Goal: Task Accomplishment & Management: Manage account settings

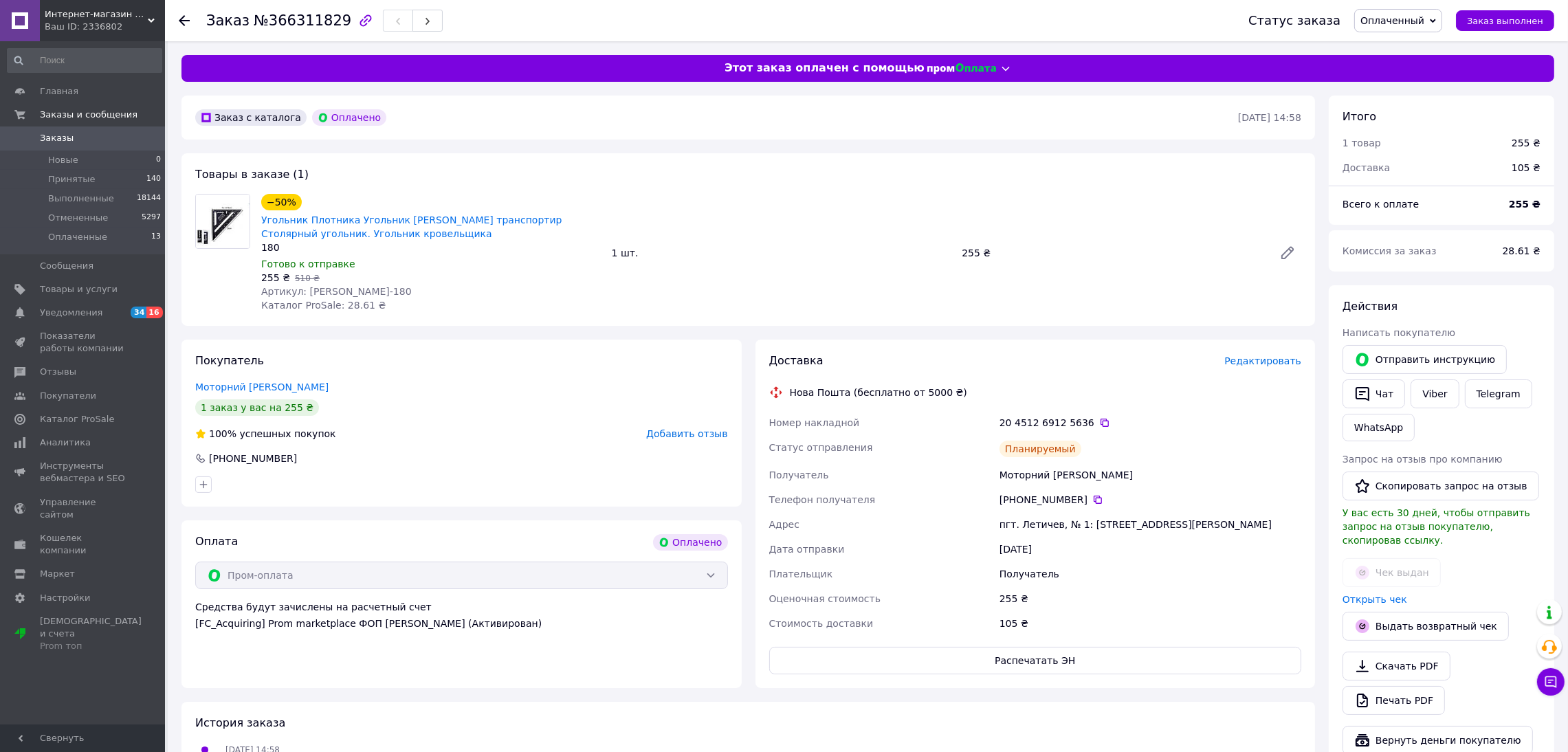
click at [83, 134] on span "Заказы" at bounding box center [83, 138] width 87 height 12
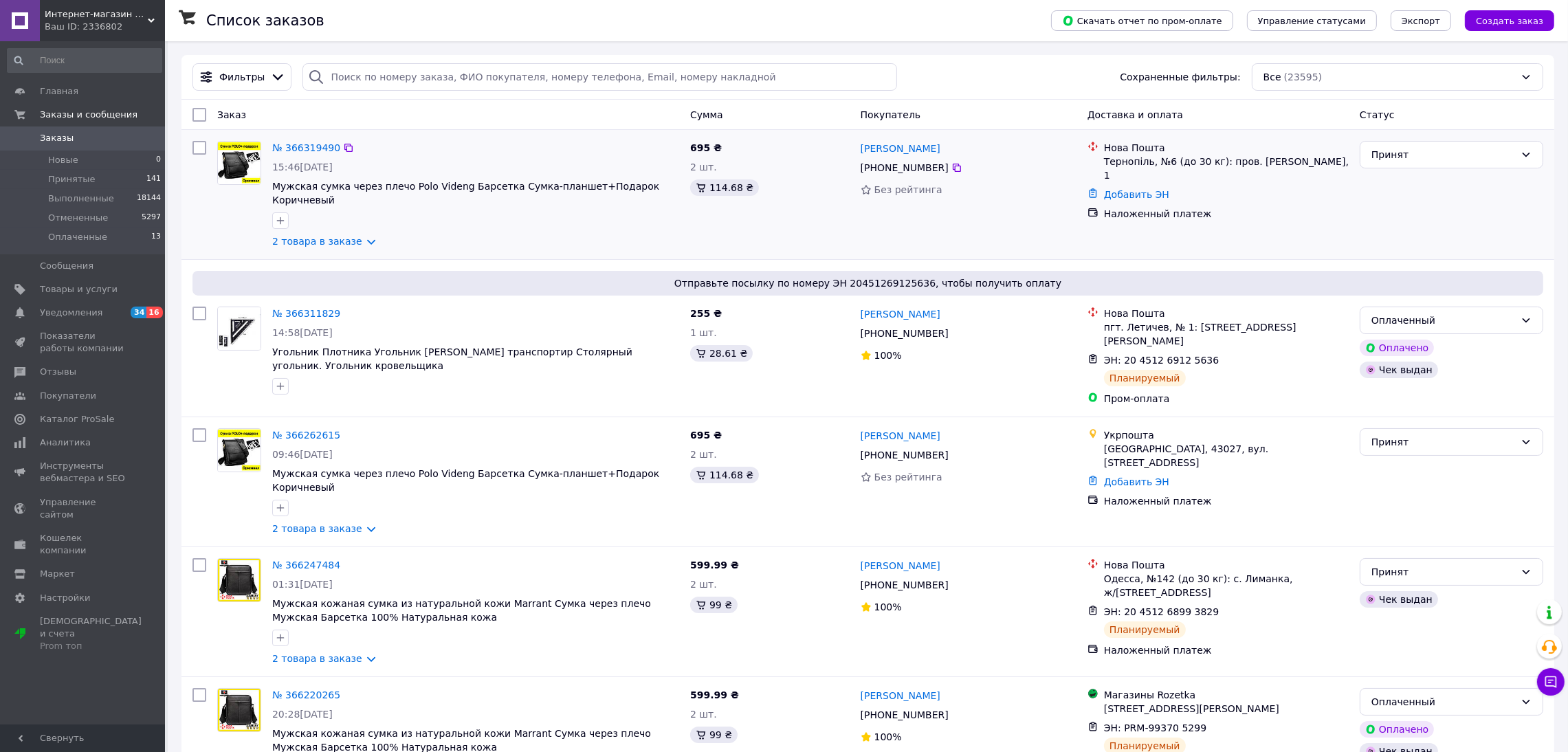
click at [245, 163] on img at bounding box center [239, 163] width 43 height 43
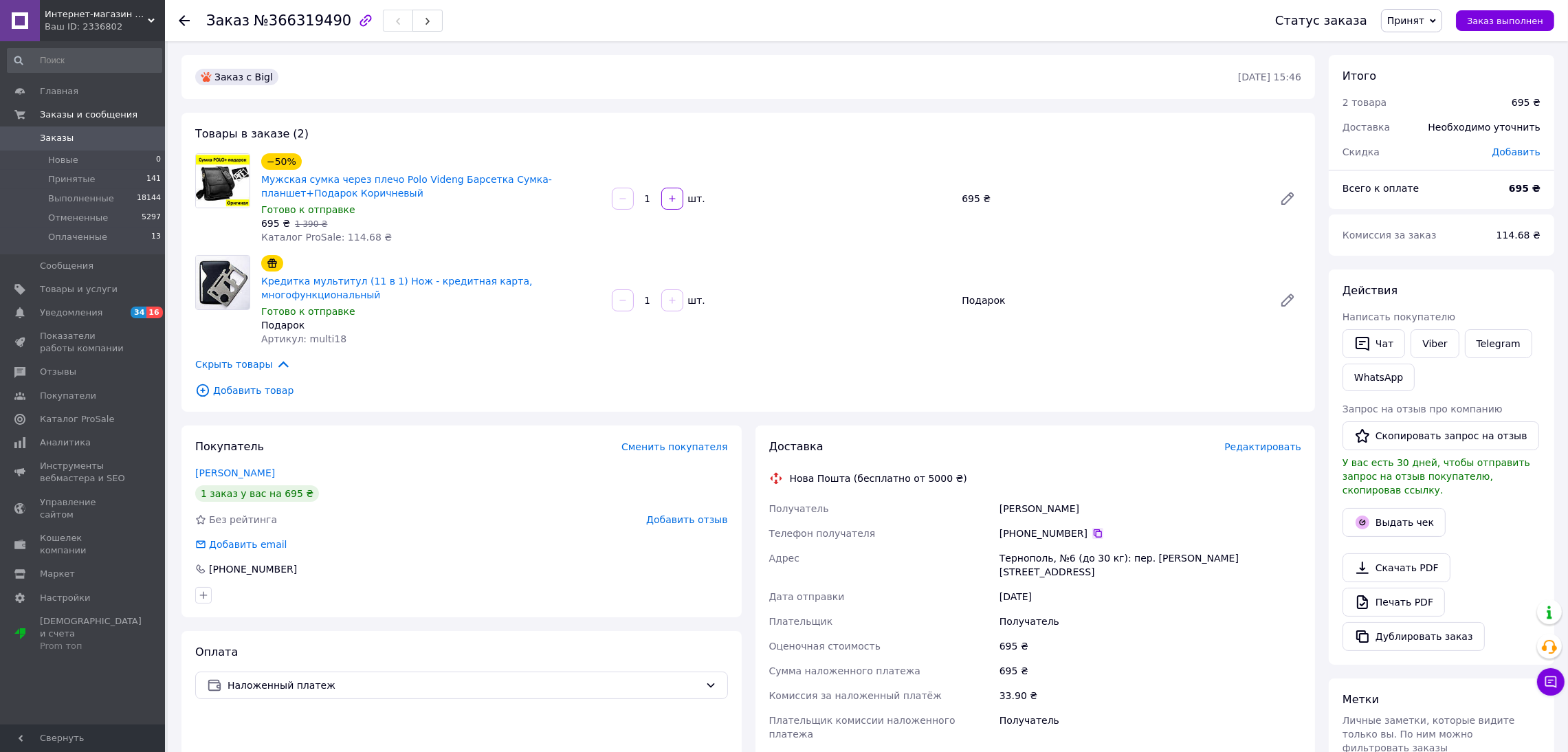
click at [1093, 528] on icon at bounding box center [1098, 533] width 11 height 11
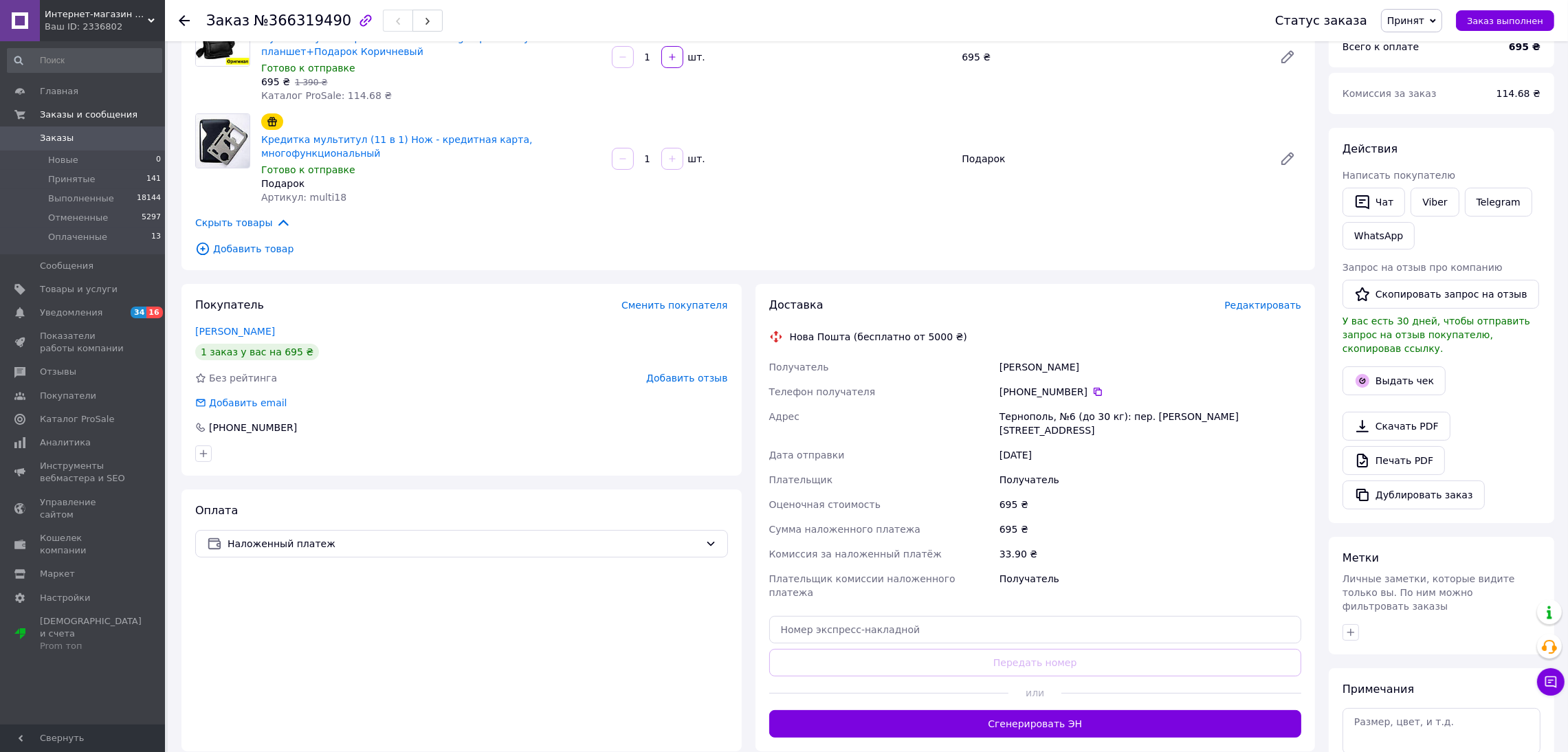
scroll to position [139, 0]
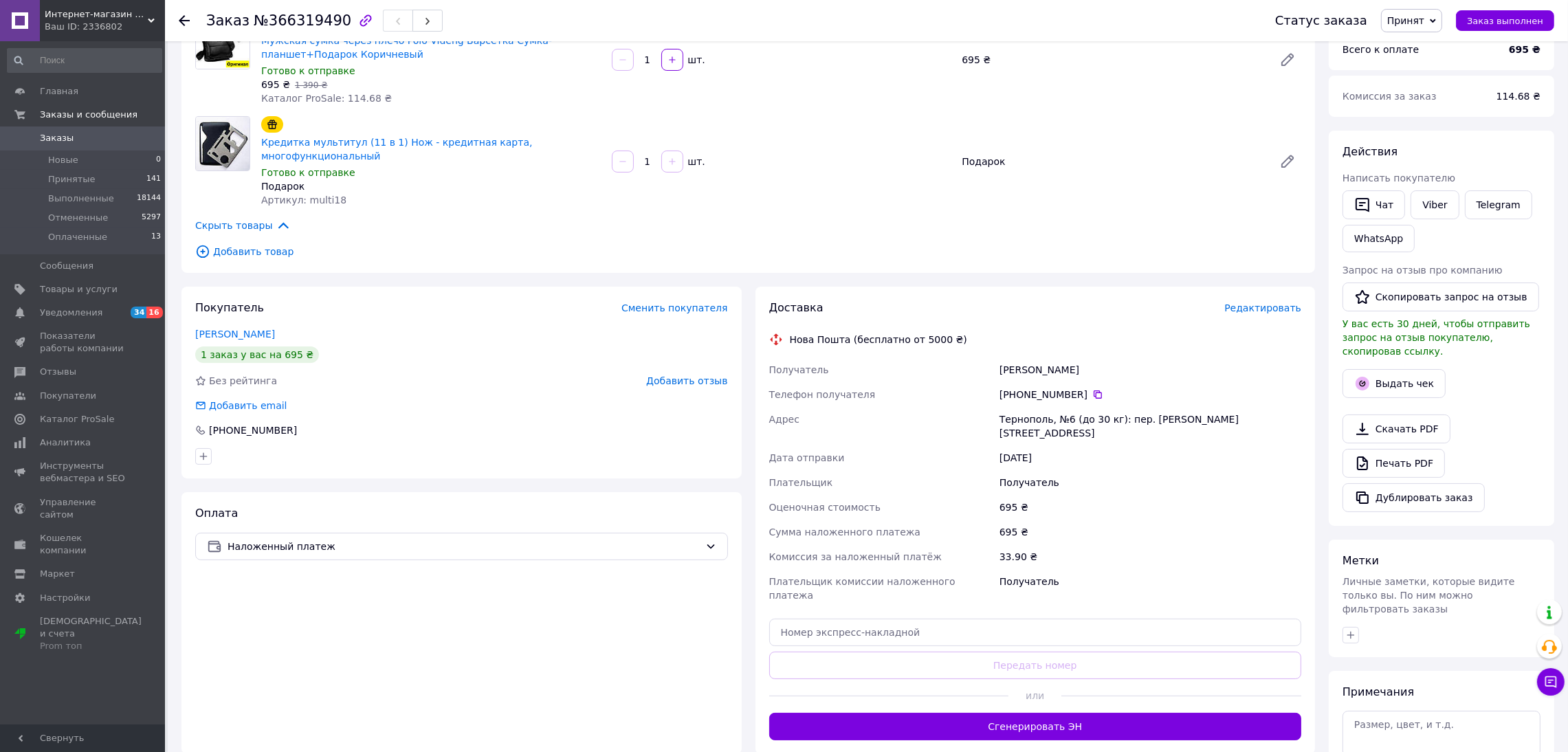
click at [1088, 713] on button "Сгенерировать ЭН" at bounding box center [1036, 727] width 533 height 27
click at [1406, 371] on button "Выдать чек" at bounding box center [1394, 384] width 103 height 29
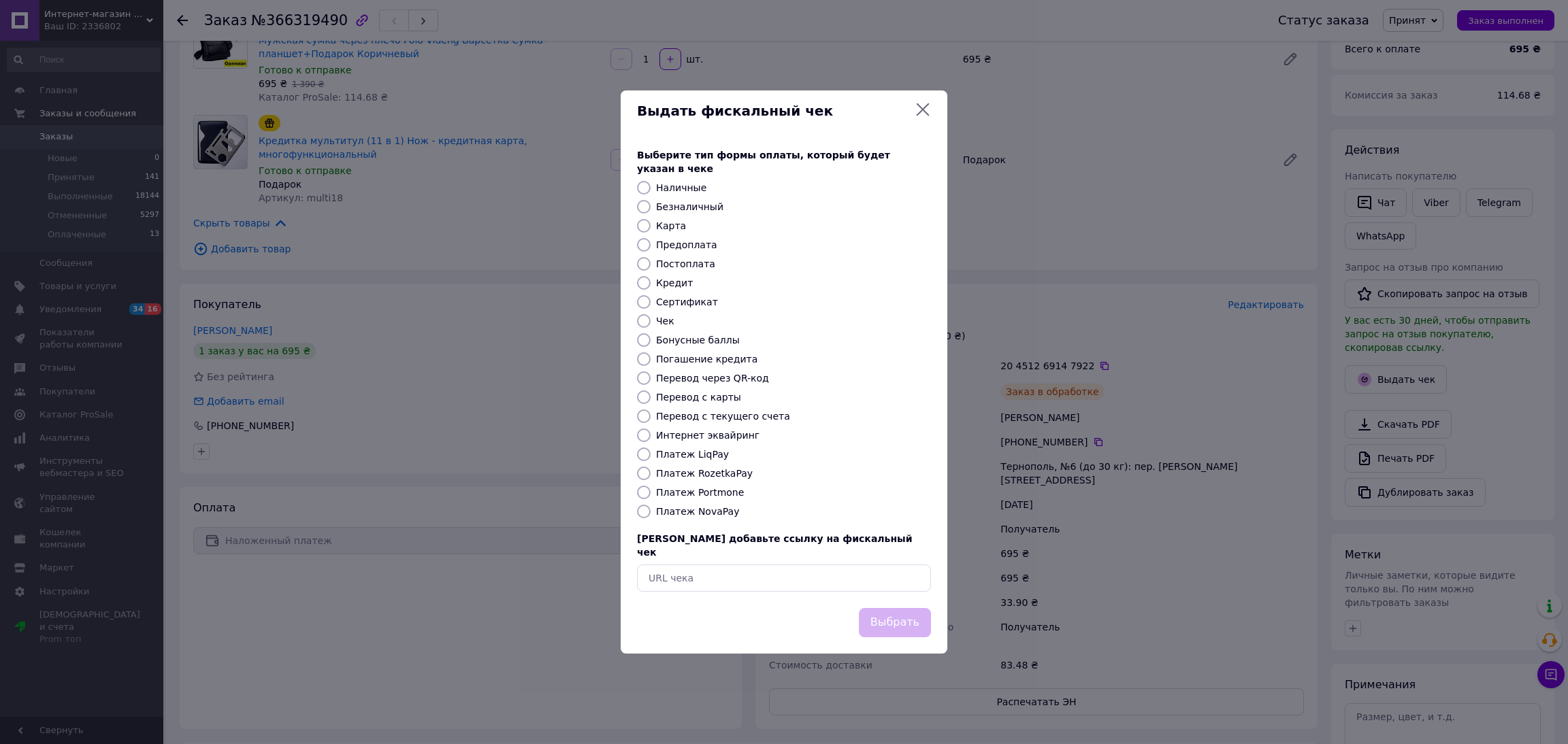
click at [705, 510] on label "Платеж NovaPay" at bounding box center [698, 511] width 83 height 11
click at [651, 510] on input "Платеж NovaPay" at bounding box center [644, 511] width 14 height 14
radio input "true"
click at [885, 610] on button "Выбрать" at bounding box center [894, 623] width 72 height 29
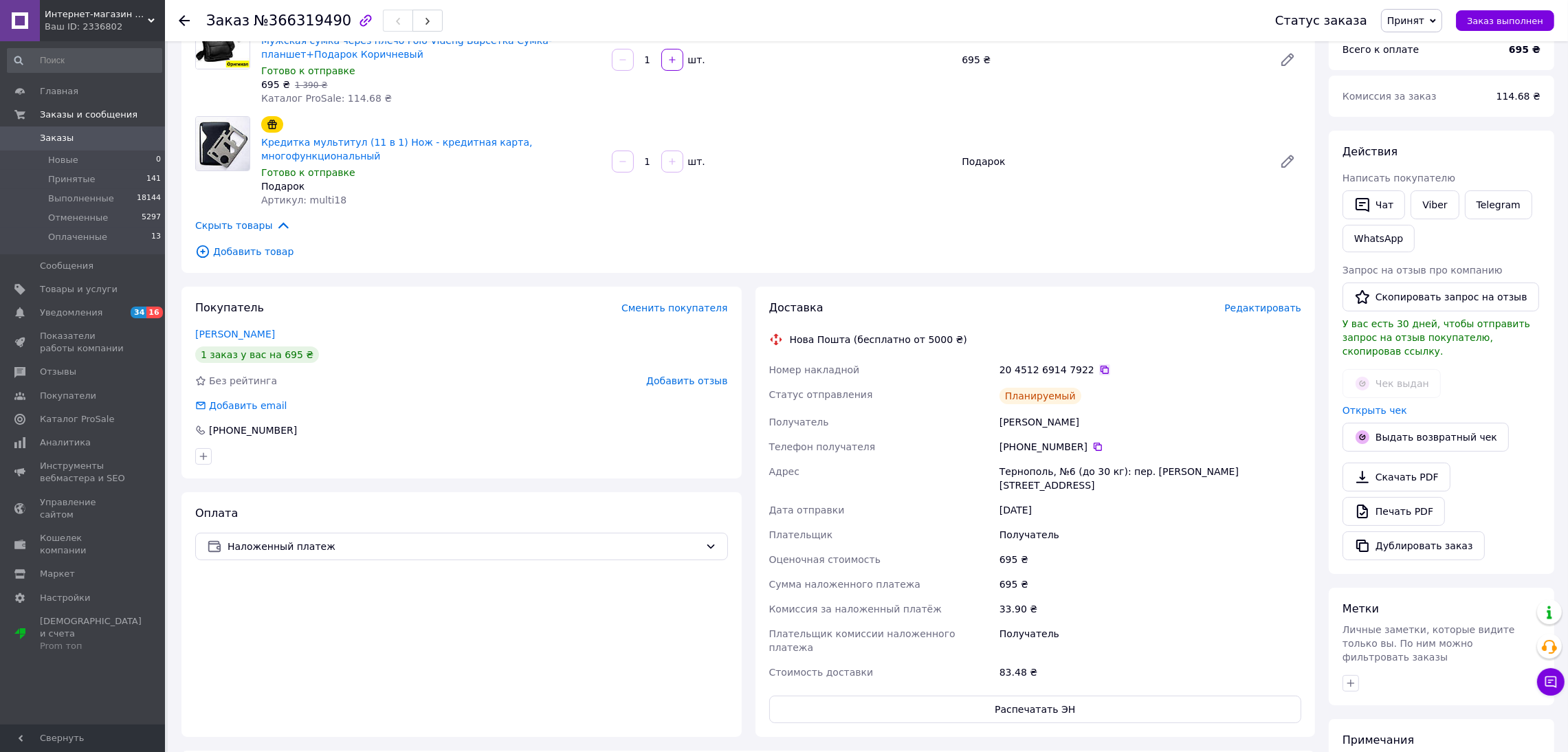
click at [1099, 365] on icon at bounding box center [1104, 370] width 11 height 11
click at [1377, 405] on link "Открыть чек" at bounding box center [1374, 410] width 64 height 11
